Goal: Information Seeking & Learning: Learn about a topic

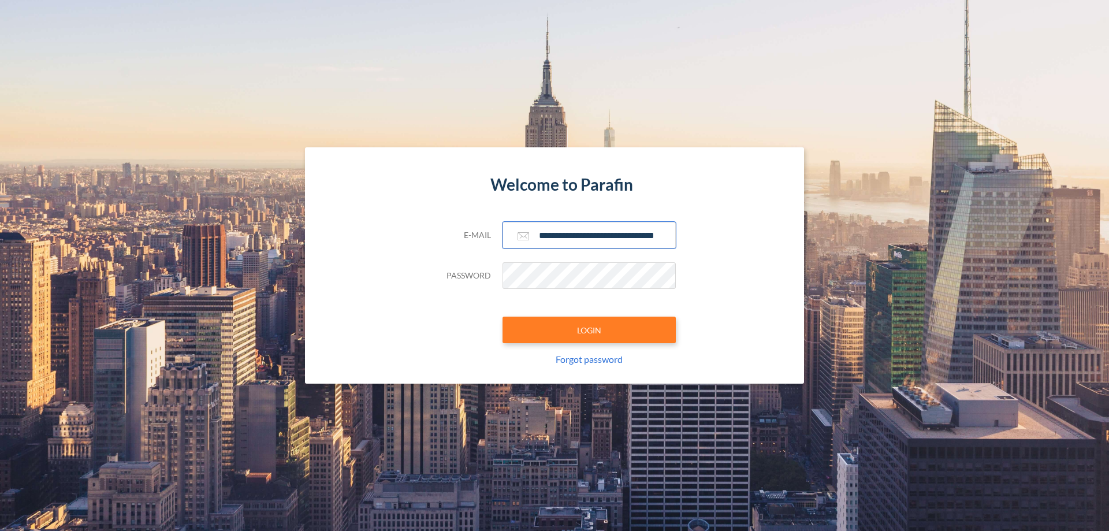
scroll to position [0, 18]
type input "**********"
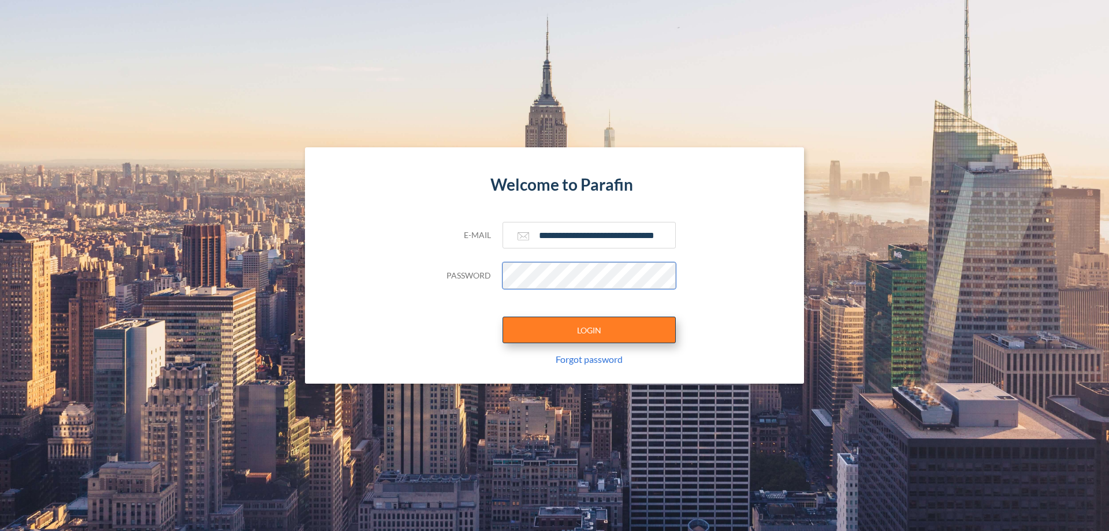
scroll to position [0, 0]
click at [589, 330] on button "LOGIN" at bounding box center [588, 330] width 173 height 27
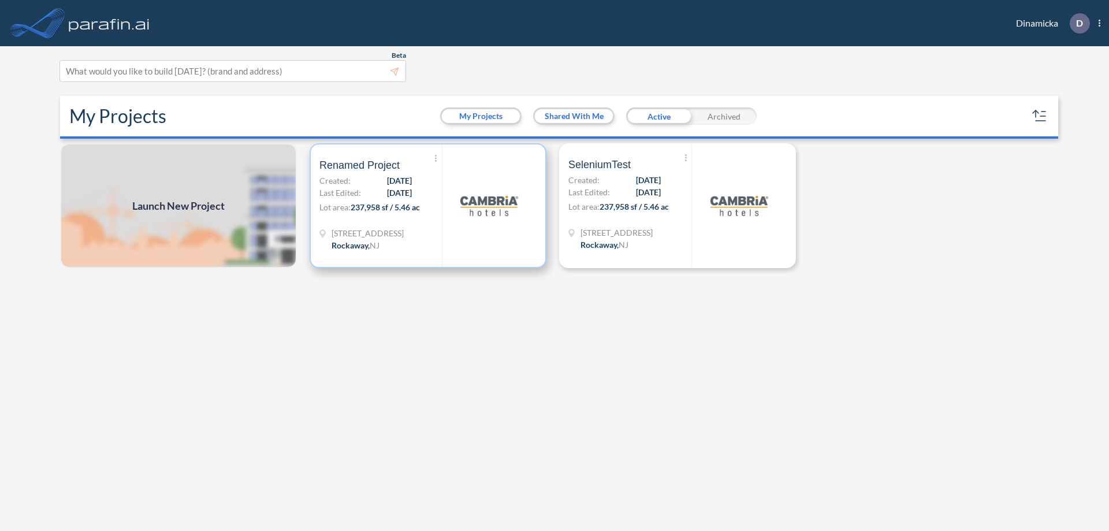
scroll to position [3, 0]
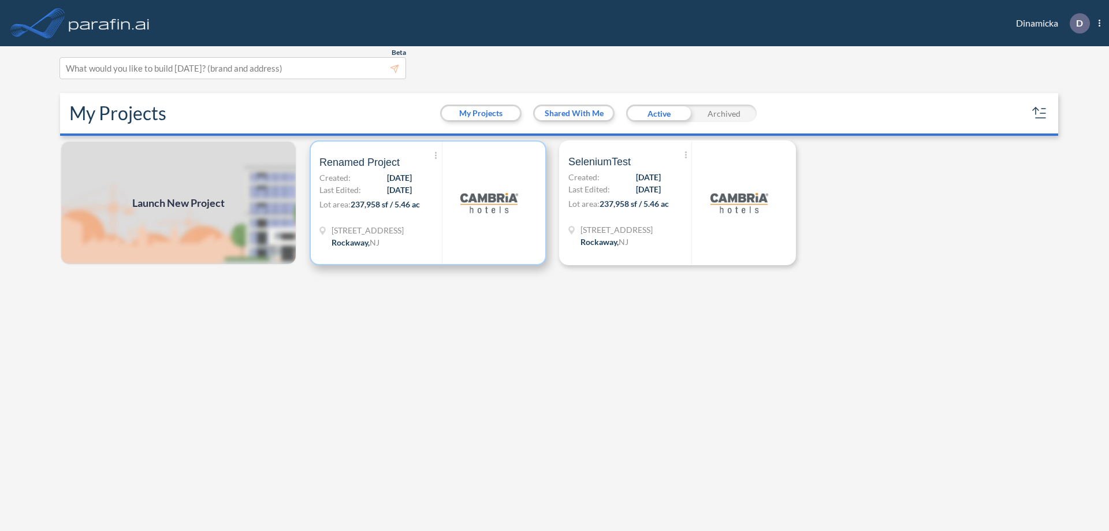
click at [428, 203] on p "Lot area: 237,958 sf / 5.46 ac" at bounding box center [380, 206] width 122 height 17
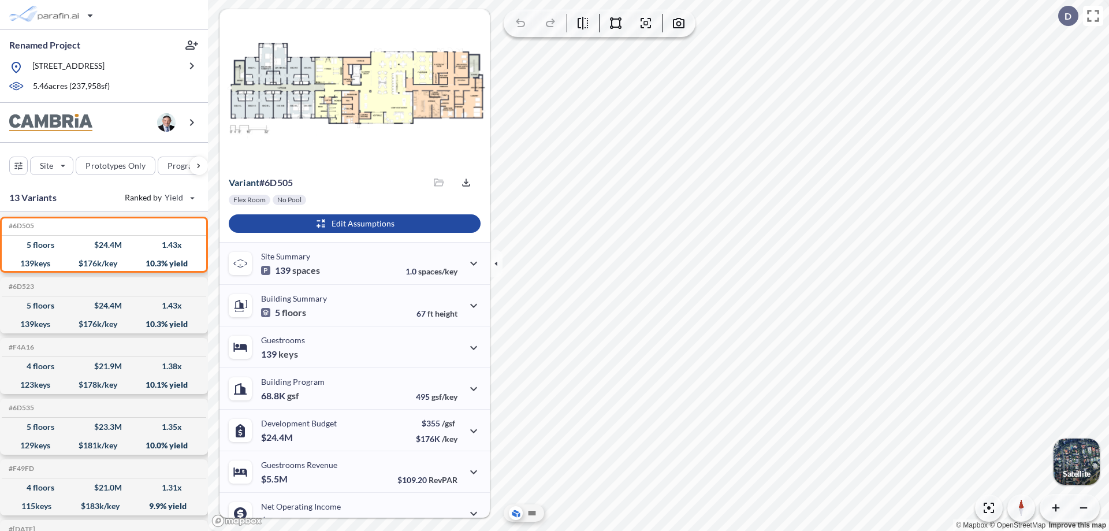
scroll to position [58, 0]
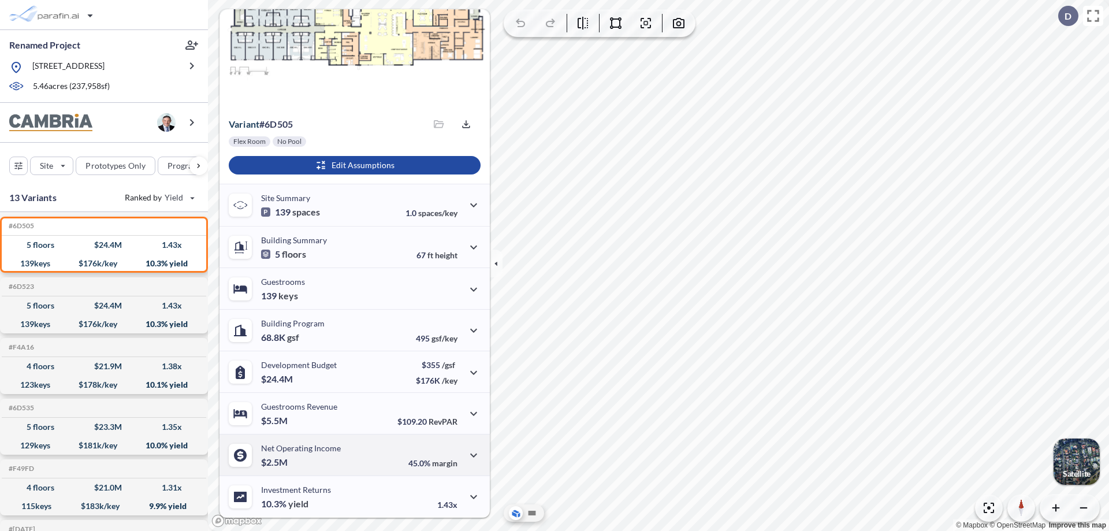
click at [353, 455] on div "Net Operating Income $2.5M 45.0% margin" at bounding box center [354, 455] width 270 height 42
